Goal: Task Accomplishment & Management: Manage account settings

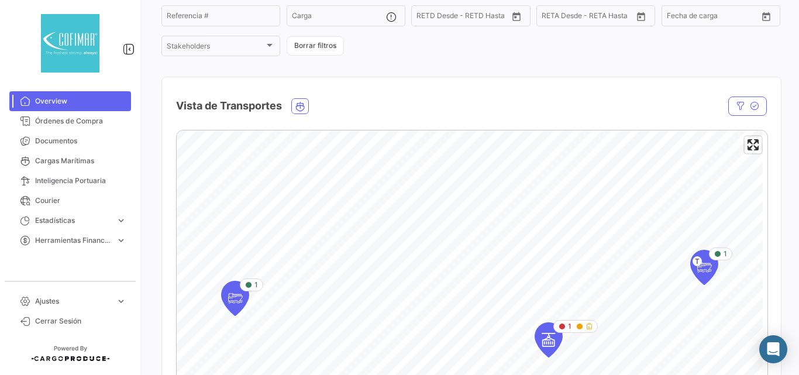
scroll to position [156, 0]
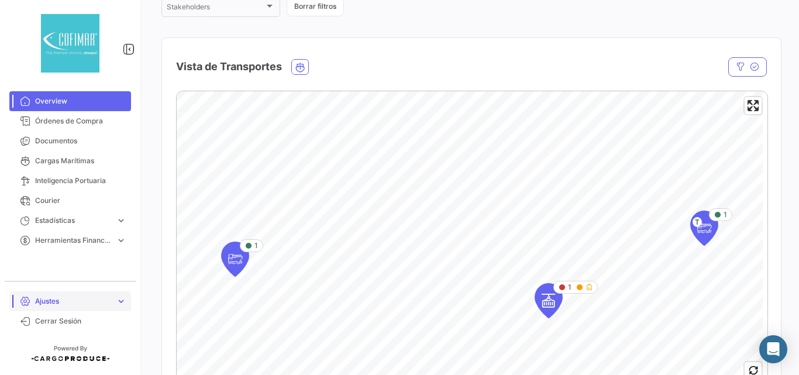
click at [83, 308] on link "Ajustes expand_more" at bounding box center [70, 301] width 122 height 20
click at [54, 270] on link "Usuarios" at bounding box center [78, 277] width 105 height 18
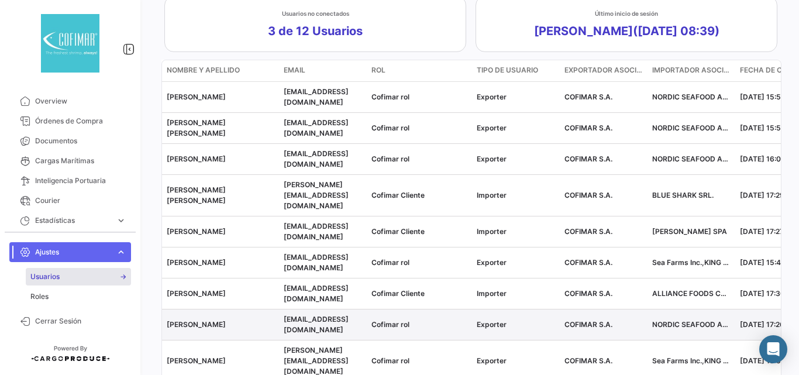
scroll to position [285, 0]
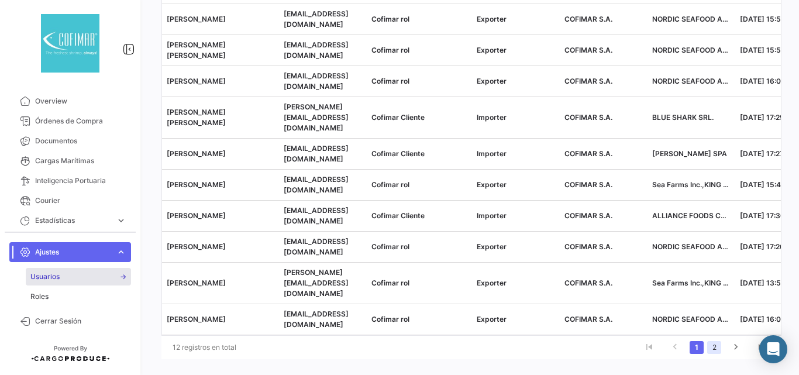
click at [708, 341] on link "2" at bounding box center [714, 347] width 14 height 13
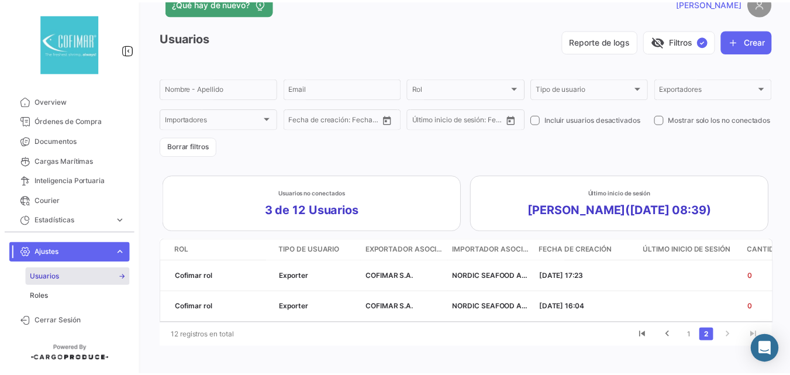
scroll to position [0, 0]
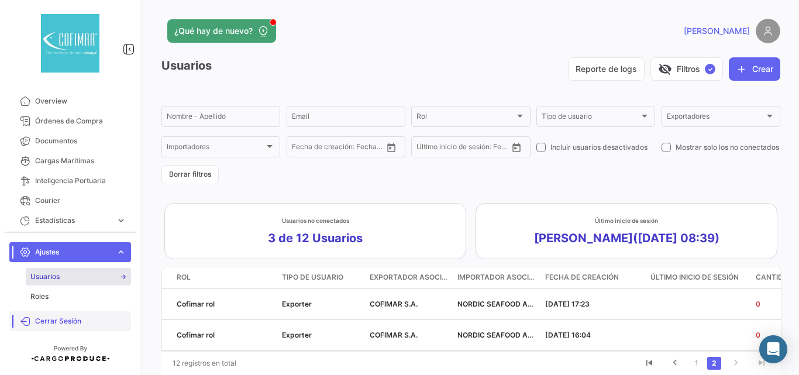
click at [59, 314] on link "Cerrar Sesión" at bounding box center [70, 321] width 122 height 20
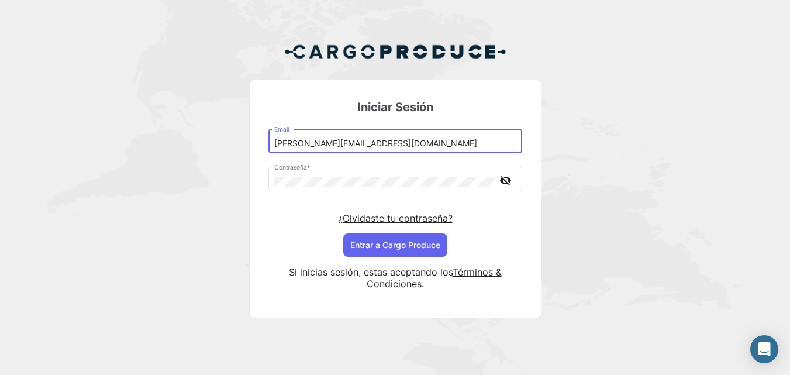
click at [329, 146] on input "[PERSON_NAME][EMAIL_ADDRESS][DOMAIN_NAME]" at bounding box center [395, 144] width 242 height 10
drag, startPoint x: 317, startPoint y: 143, endPoint x: 344, endPoint y: 140, distance: 27.1
click at [344, 140] on input "[PERSON_NAME][EMAIL_ADDRESS][DOMAIN_NAME]" at bounding box center [395, 144] width 242 height 10
type input "[PERSON_NAME][EMAIL_ADDRESS][DOMAIN_NAME]"
click at [392, 244] on button "Entrar a Cargo Produce" at bounding box center [395, 244] width 104 height 23
